Goal: Navigation & Orientation: Understand site structure

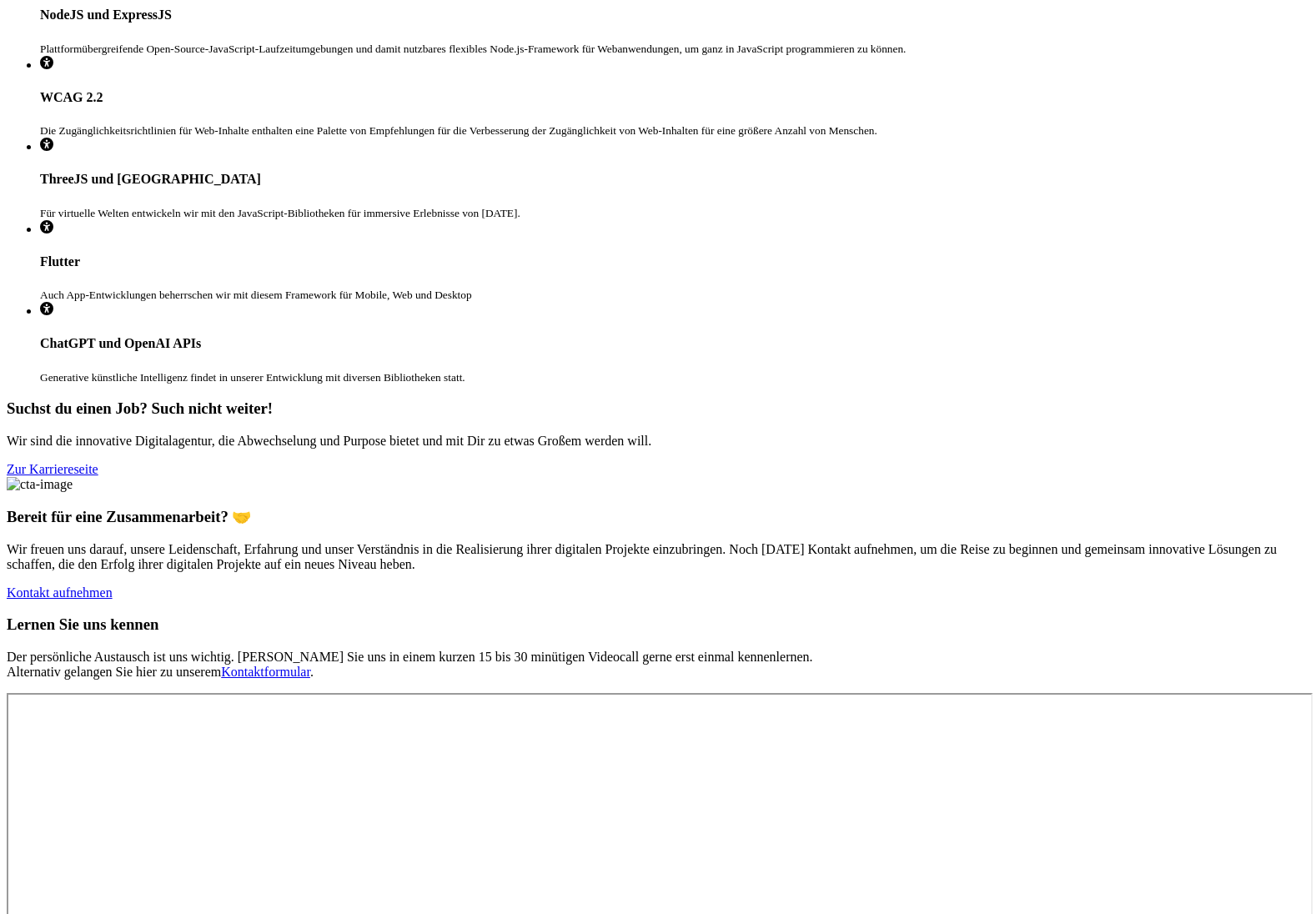
scroll to position [3713, 0]
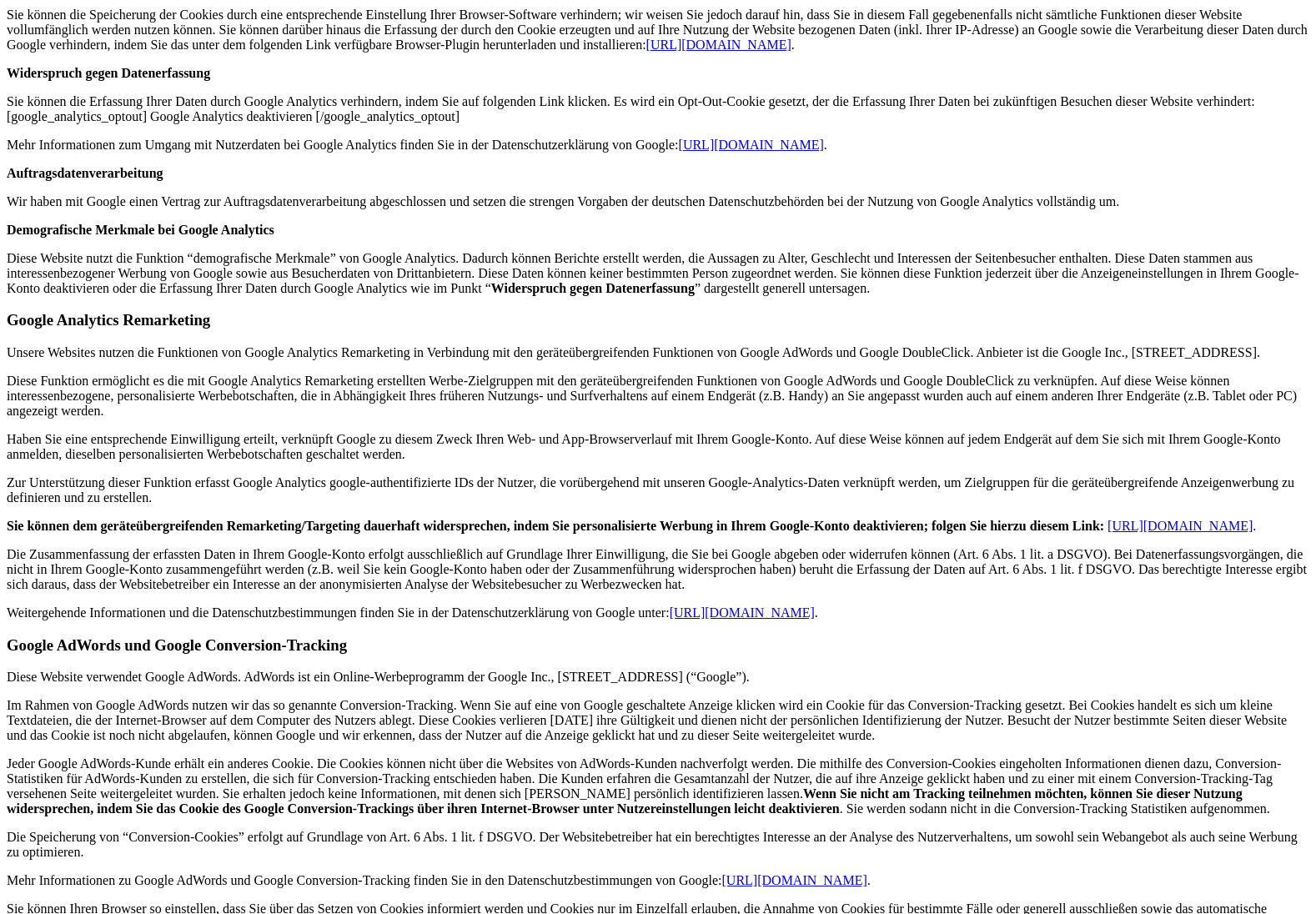
scroll to position [0, 0]
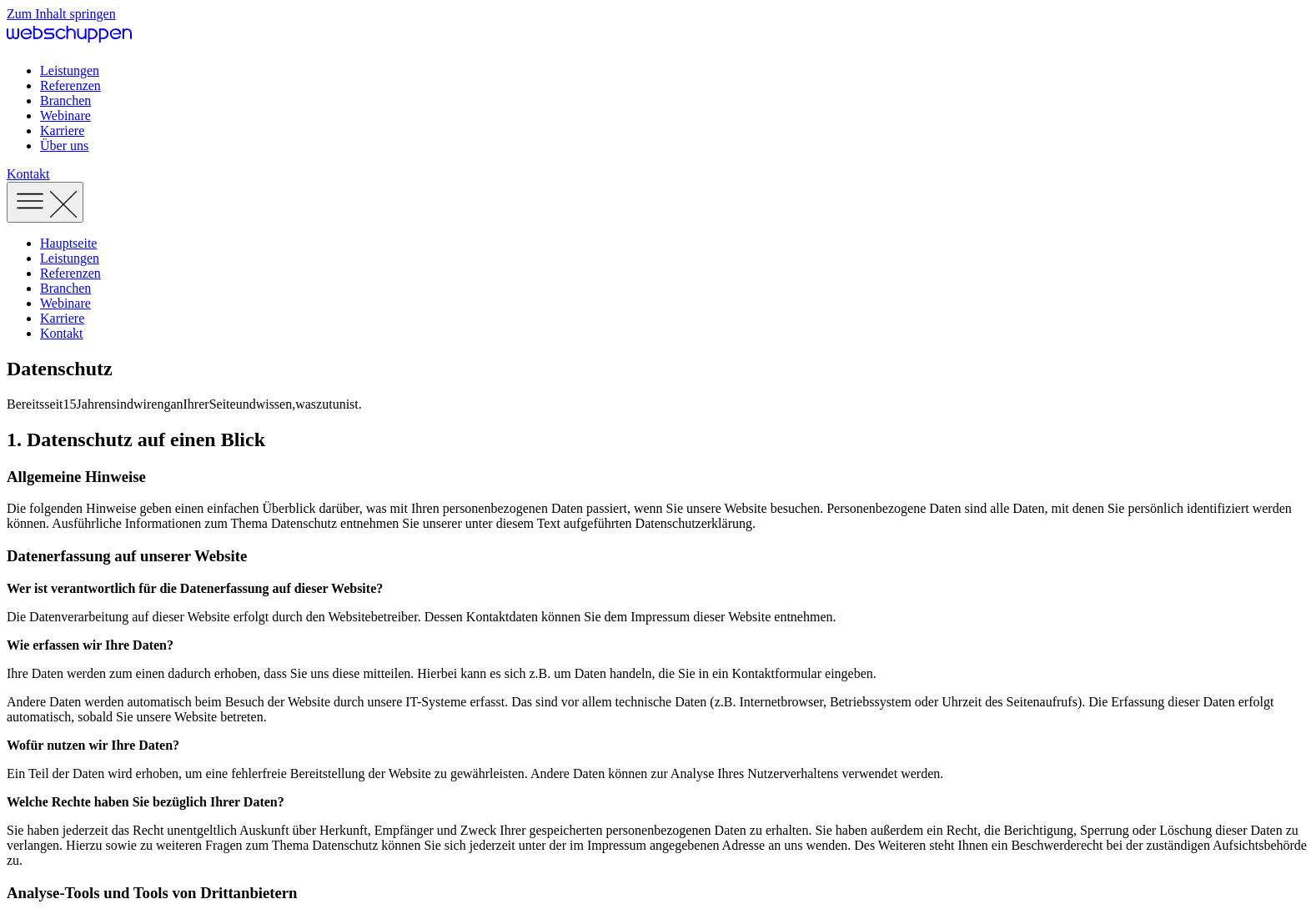
click at [132, 39] on icon "Hauptseite besuchen" at bounding box center [69, 34] width 125 height 25
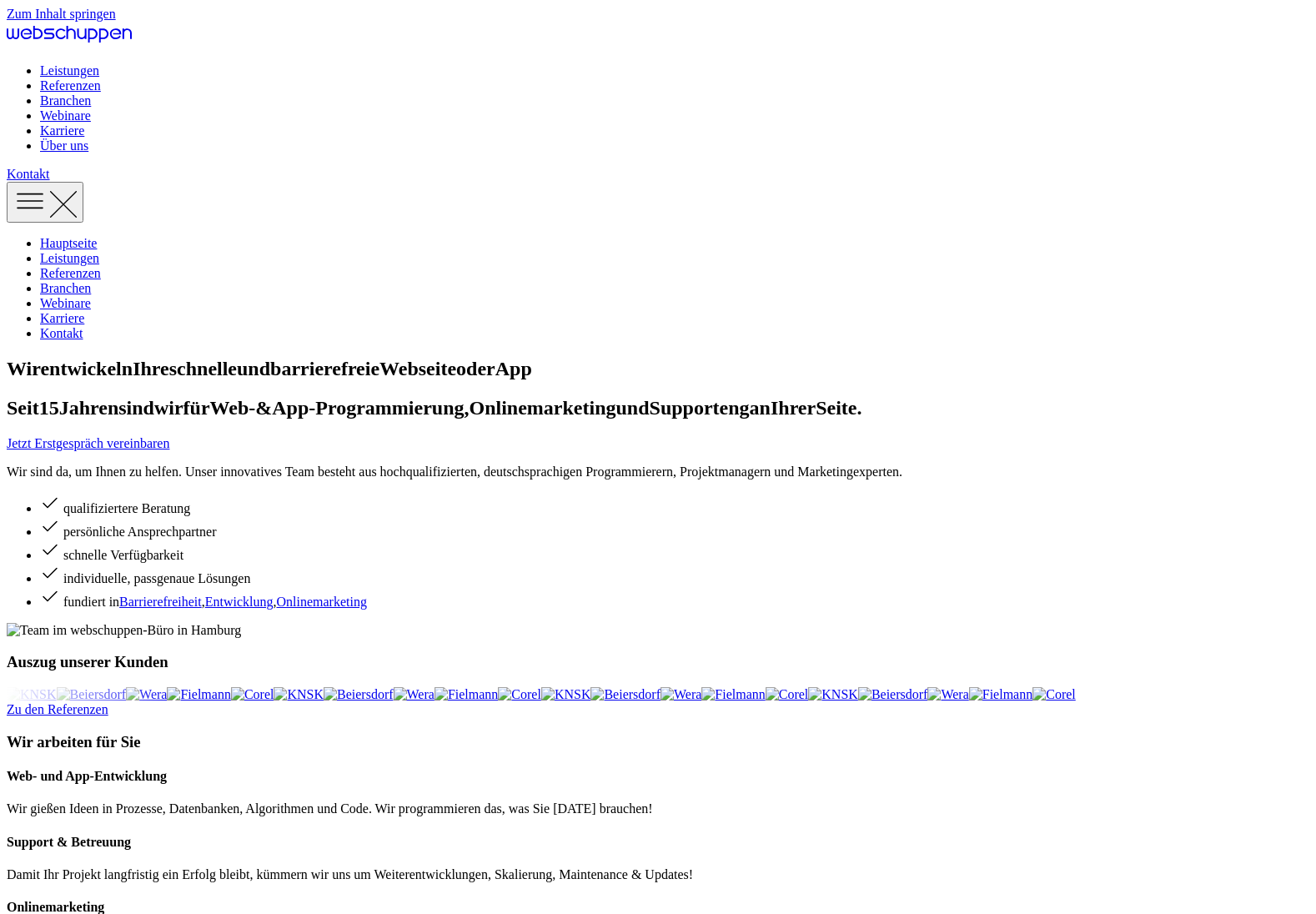
click at [101, 78] on link "Referenzen" at bounding box center [70, 85] width 61 height 14
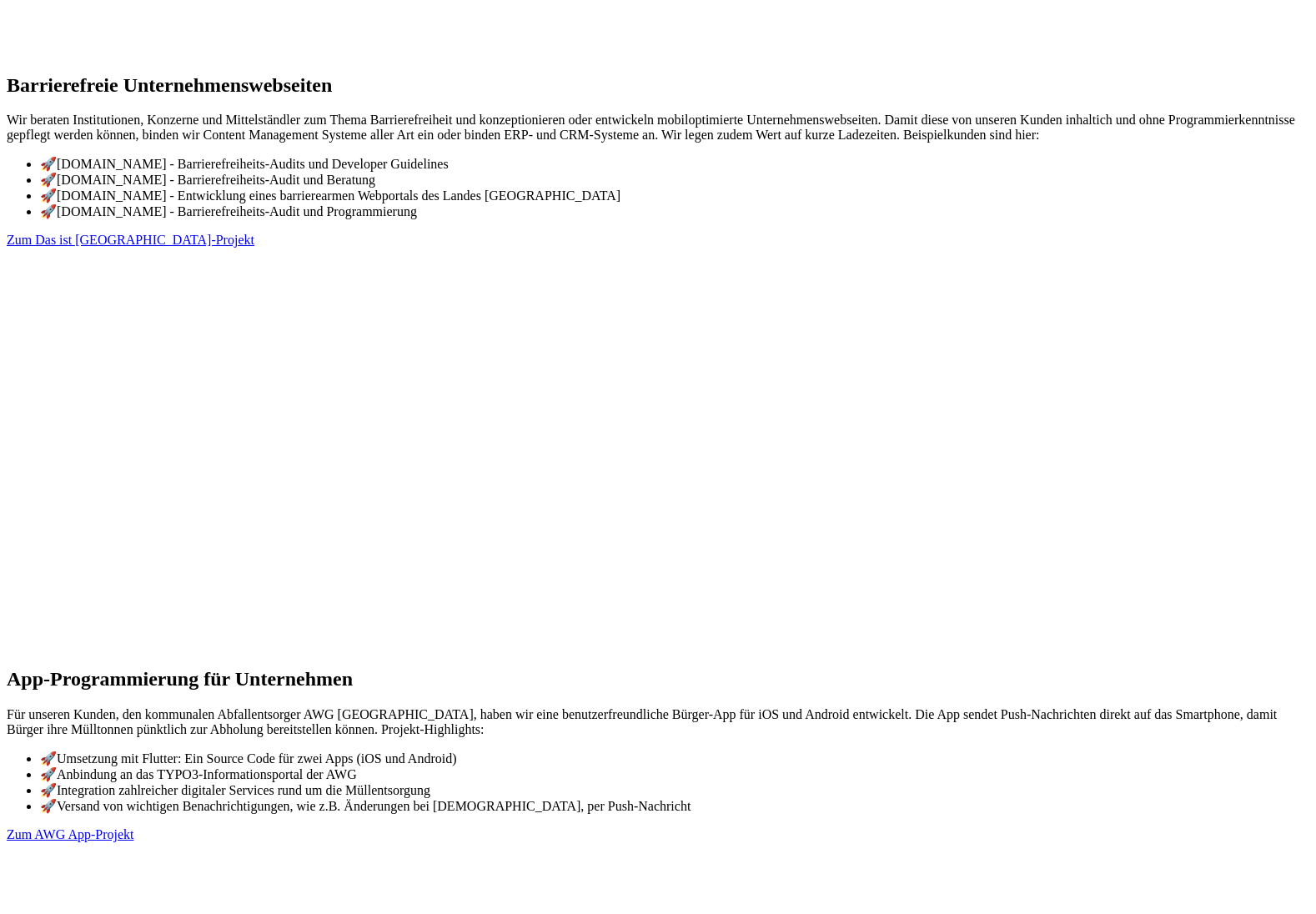
scroll to position [215, 0]
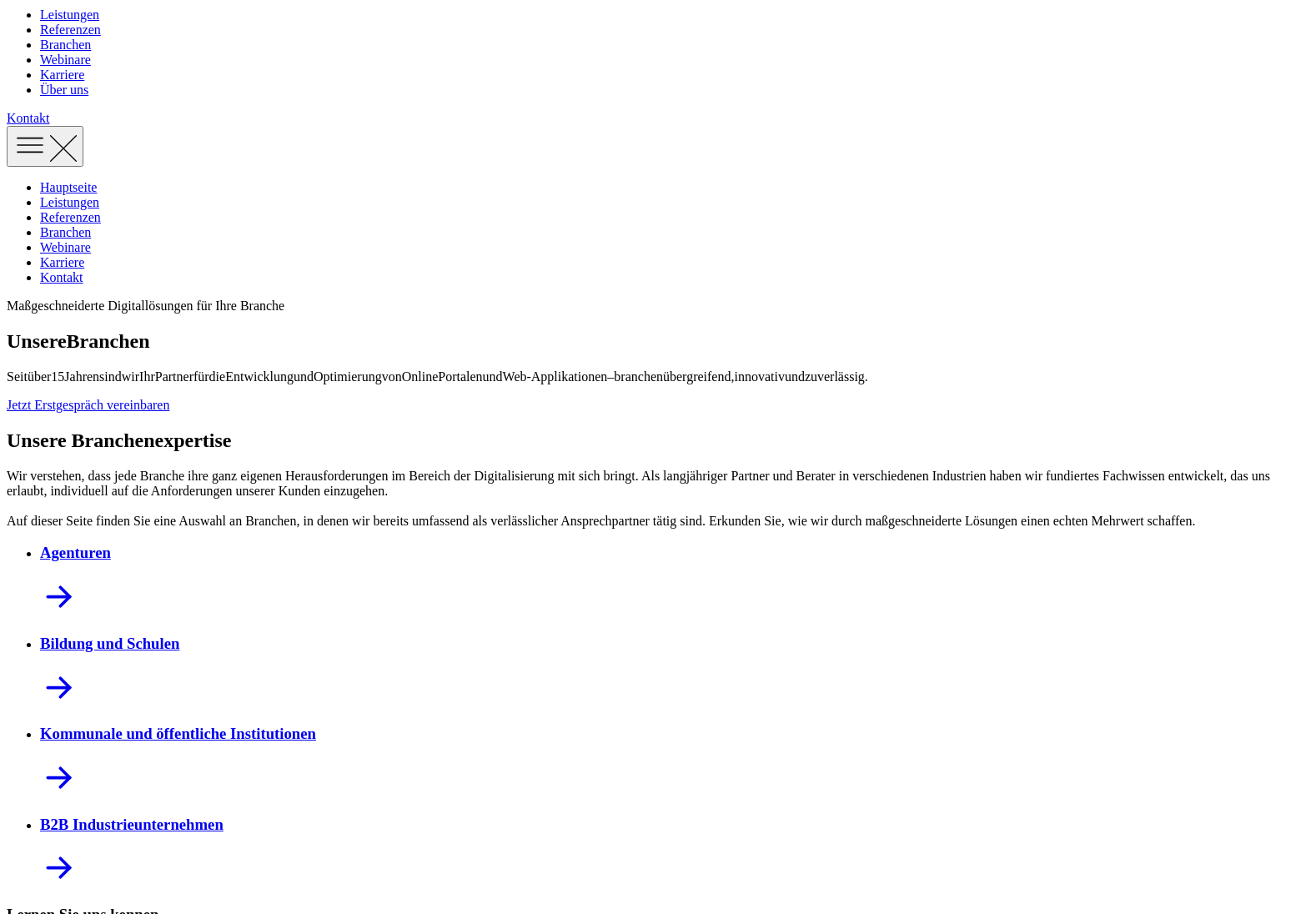
scroll to position [0, 0]
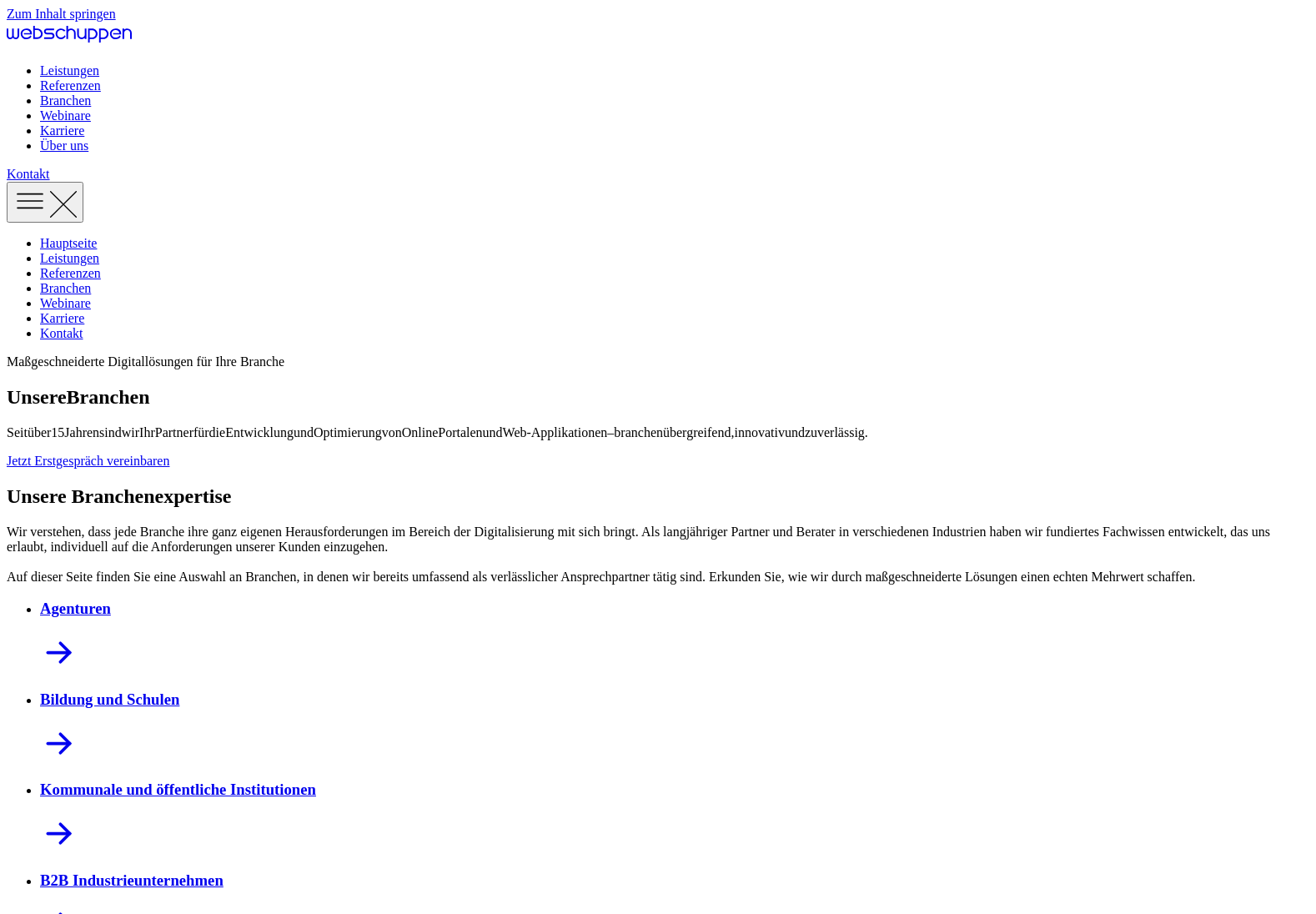
click at [99, 64] on link "Leistungen" at bounding box center [69, 70] width 59 height 14
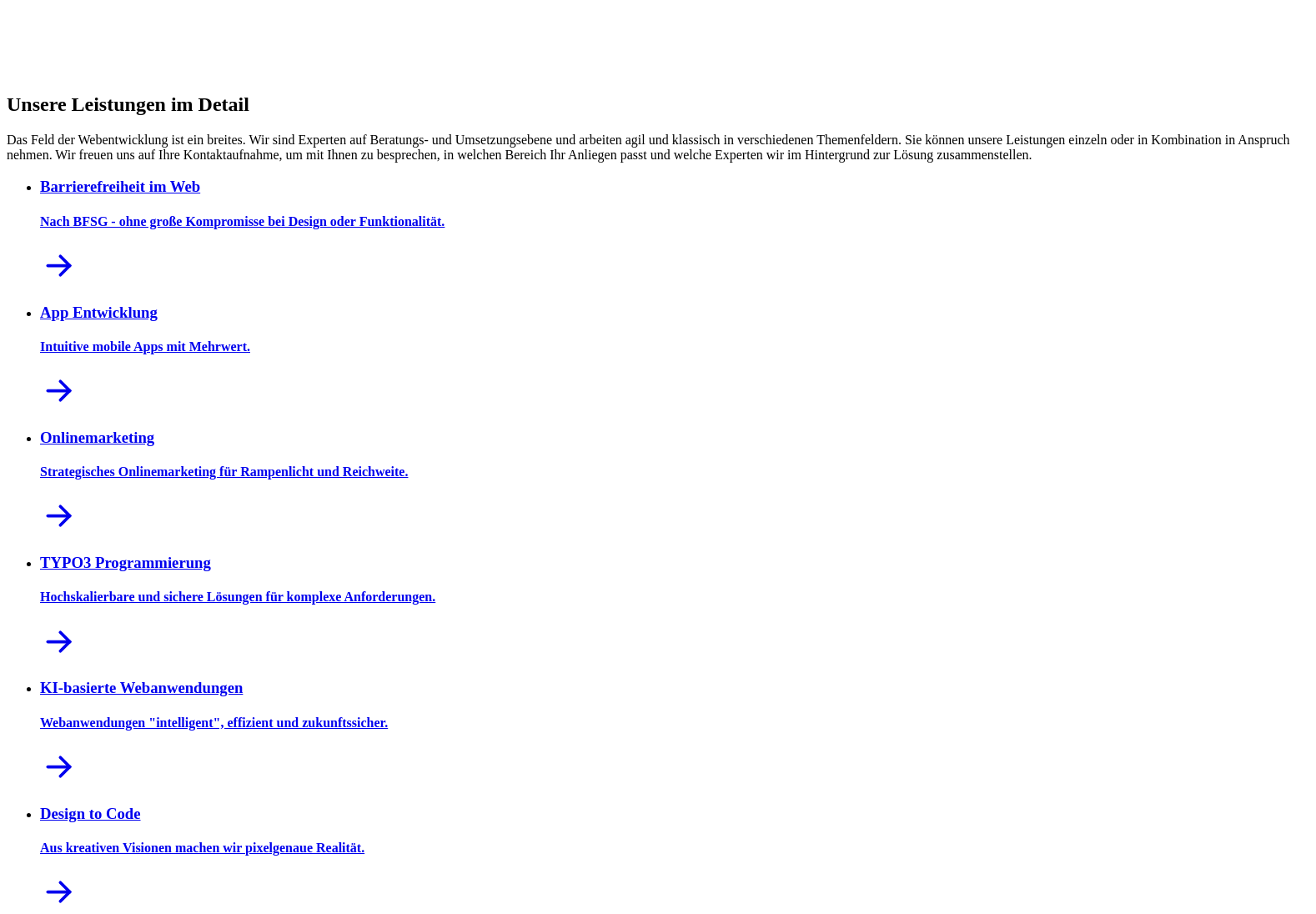
scroll to position [971, 0]
